Goal: Check status: Check status

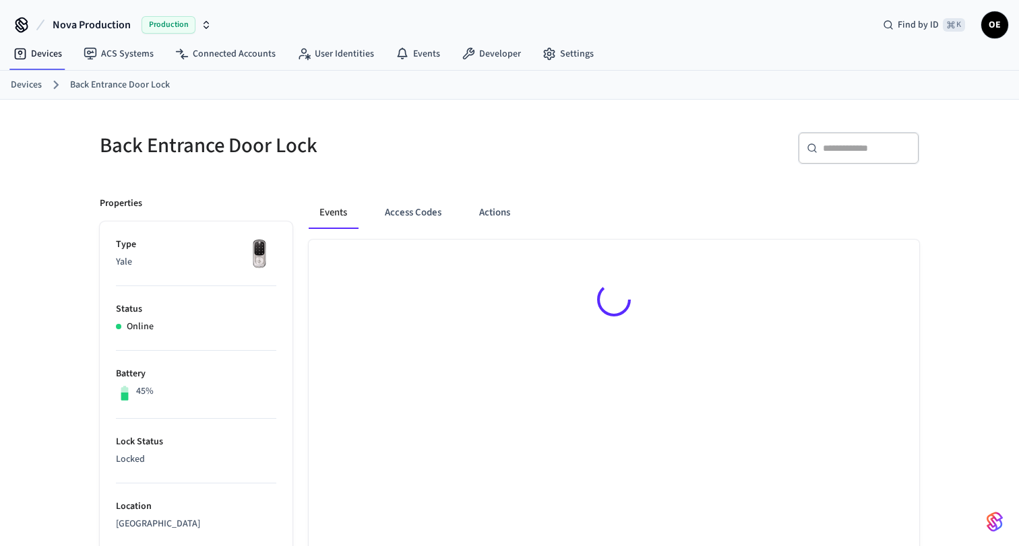
click at [94, 23] on span "Nova Production" at bounding box center [92, 25] width 78 height 16
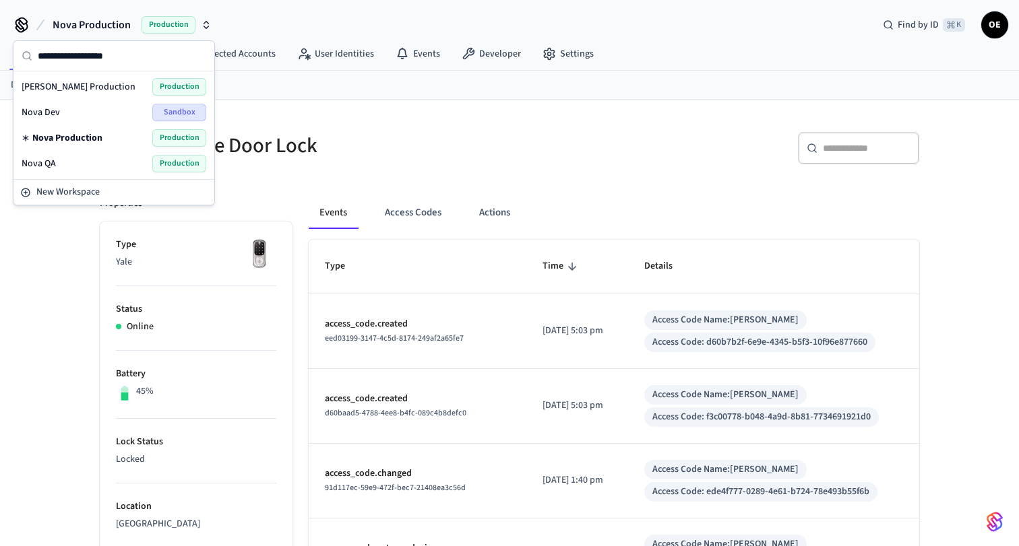
click at [84, 157] on div "Nova QA Production" at bounding box center [114, 164] width 185 height 18
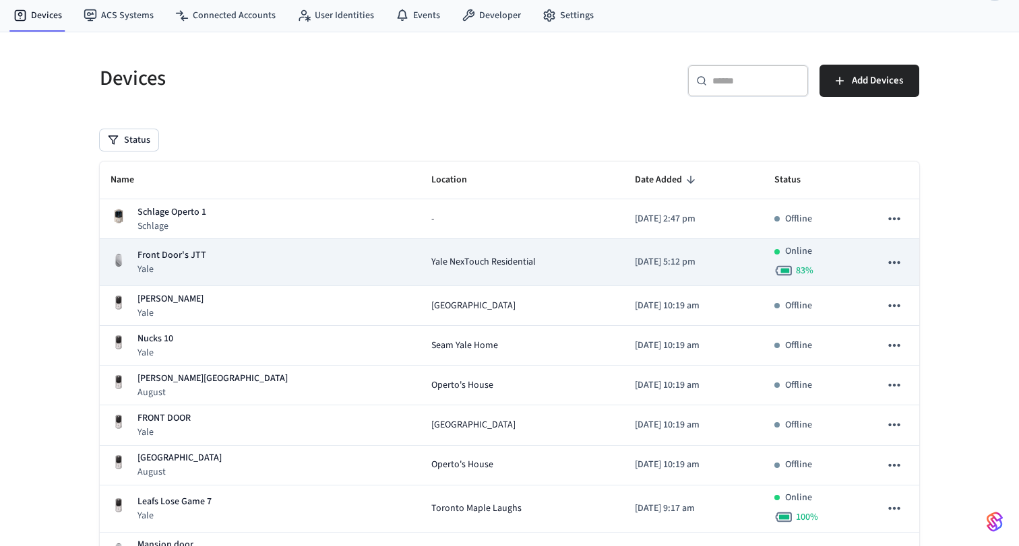
scroll to position [41, 0]
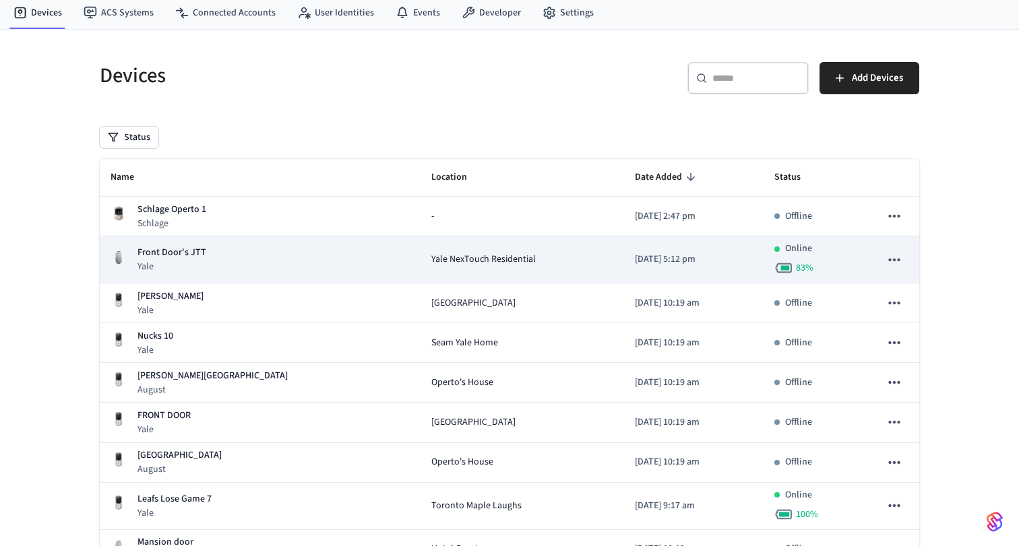
click at [465, 262] on div "Yale NexTouch Residential" at bounding box center [522, 260] width 182 height 14
